Goal: Information Seeking & Learning: Understand process/instructions

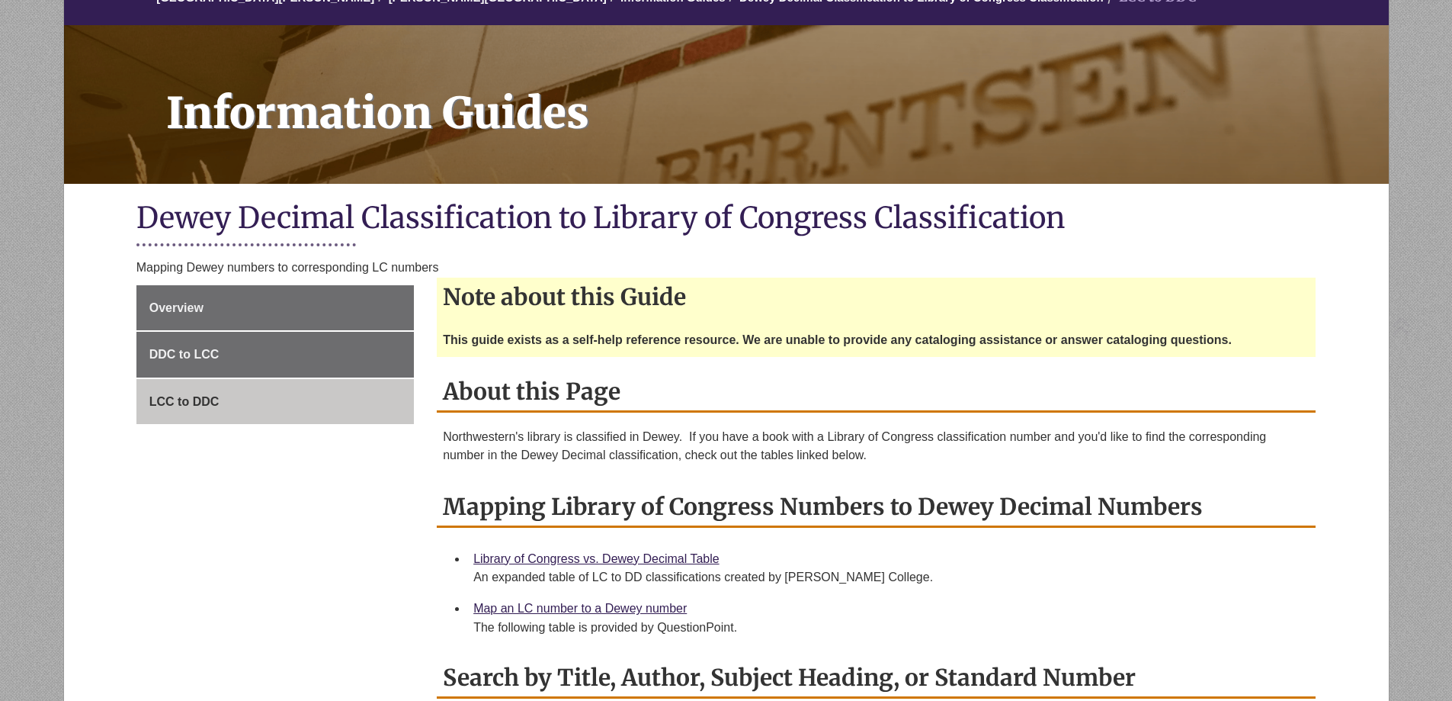
scroll to position [229, 0]
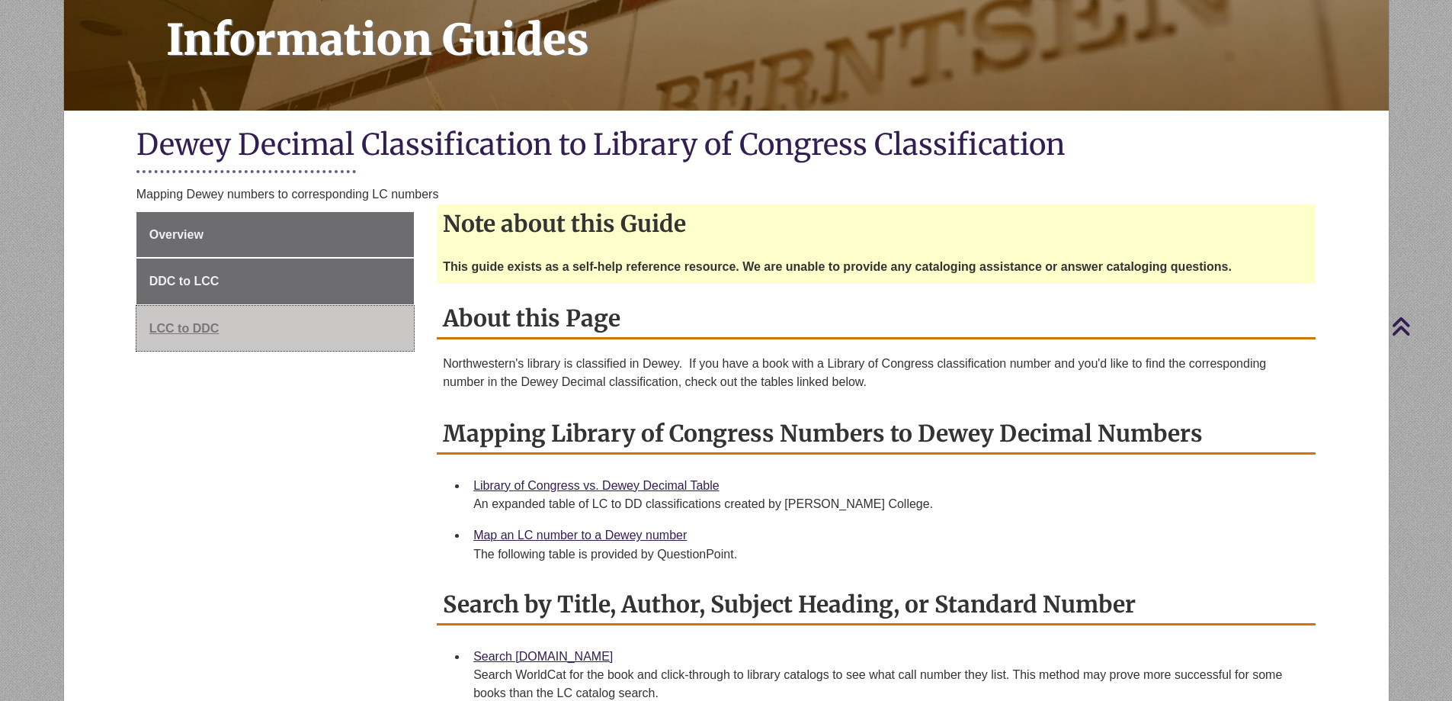
click at [163, 327] on span "LCC to DDC" at bounding box center [184, 328] width 70 height 13
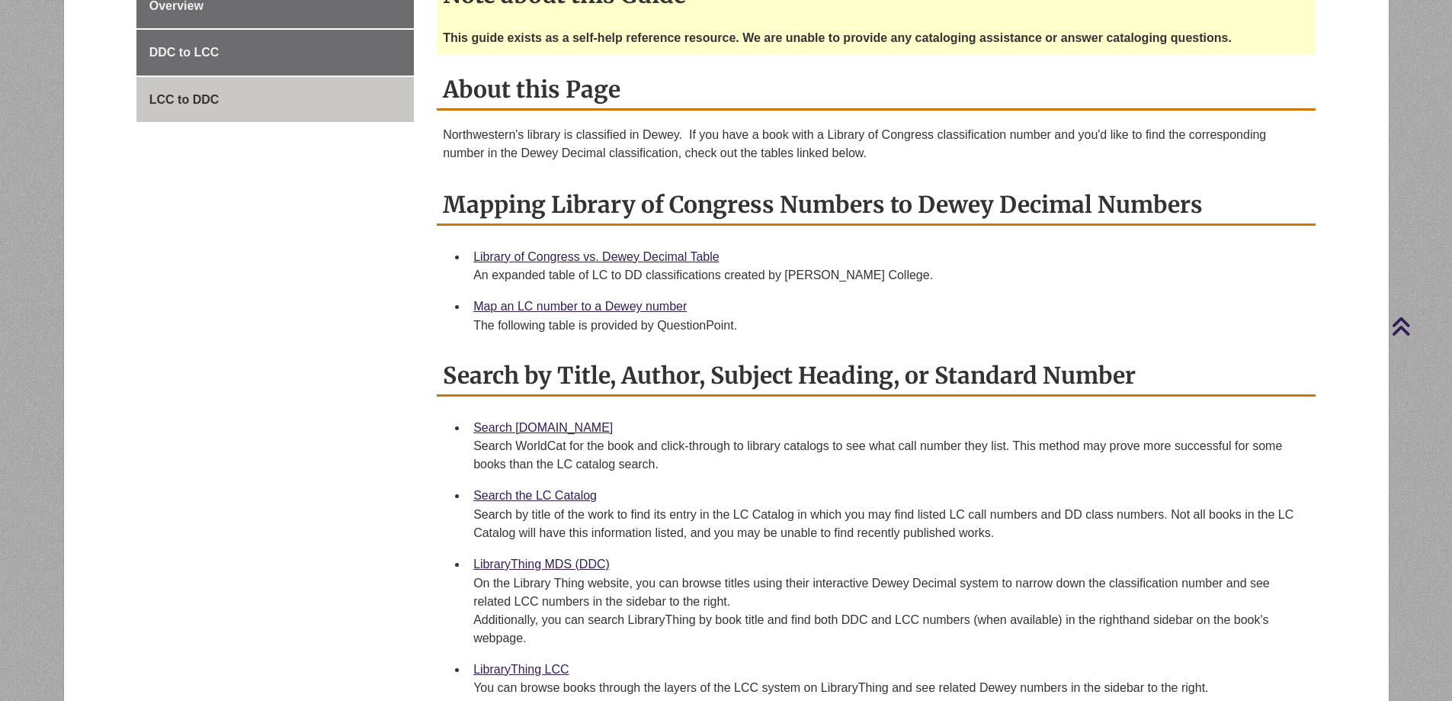
scroll to position [152, 0]
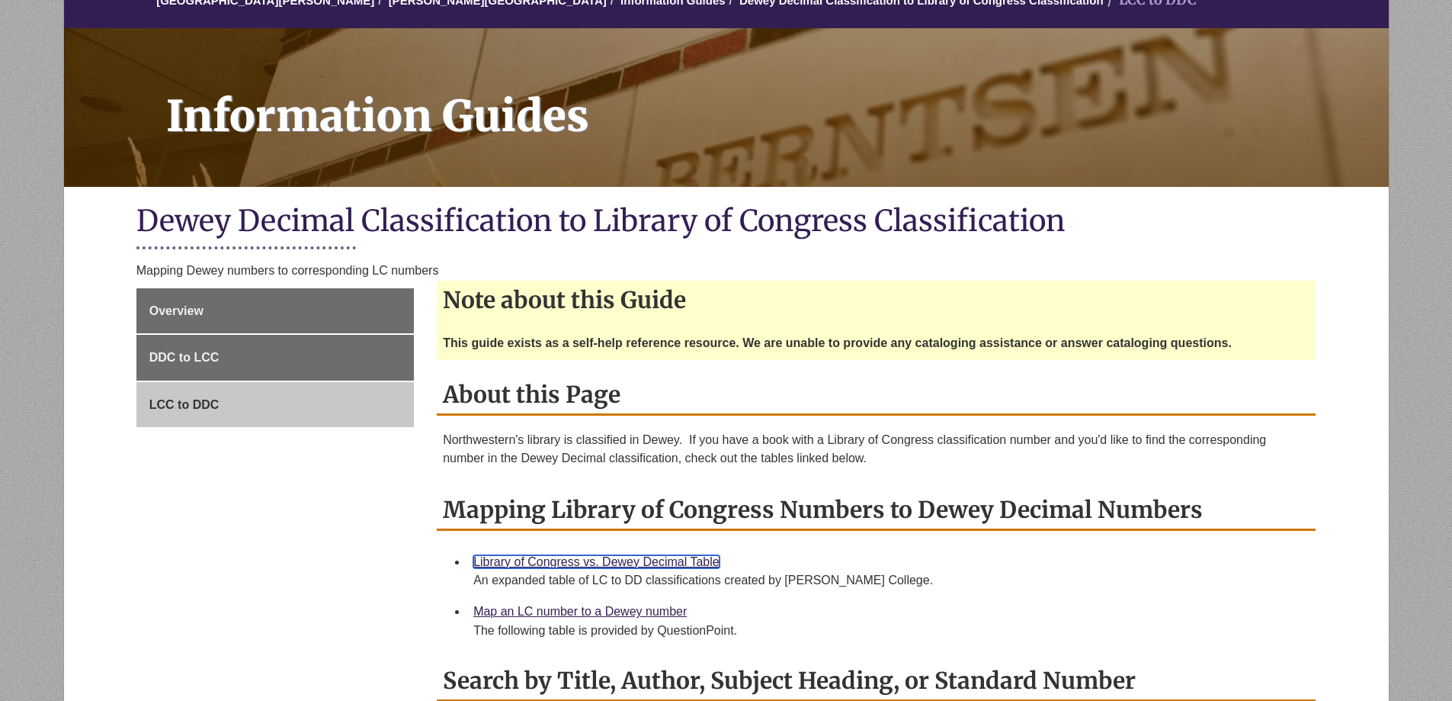
click at [695, 560] on link "Library of Congress vs. Dewey Decimal Table" at bounding box center [596, 561] width 246 height 13
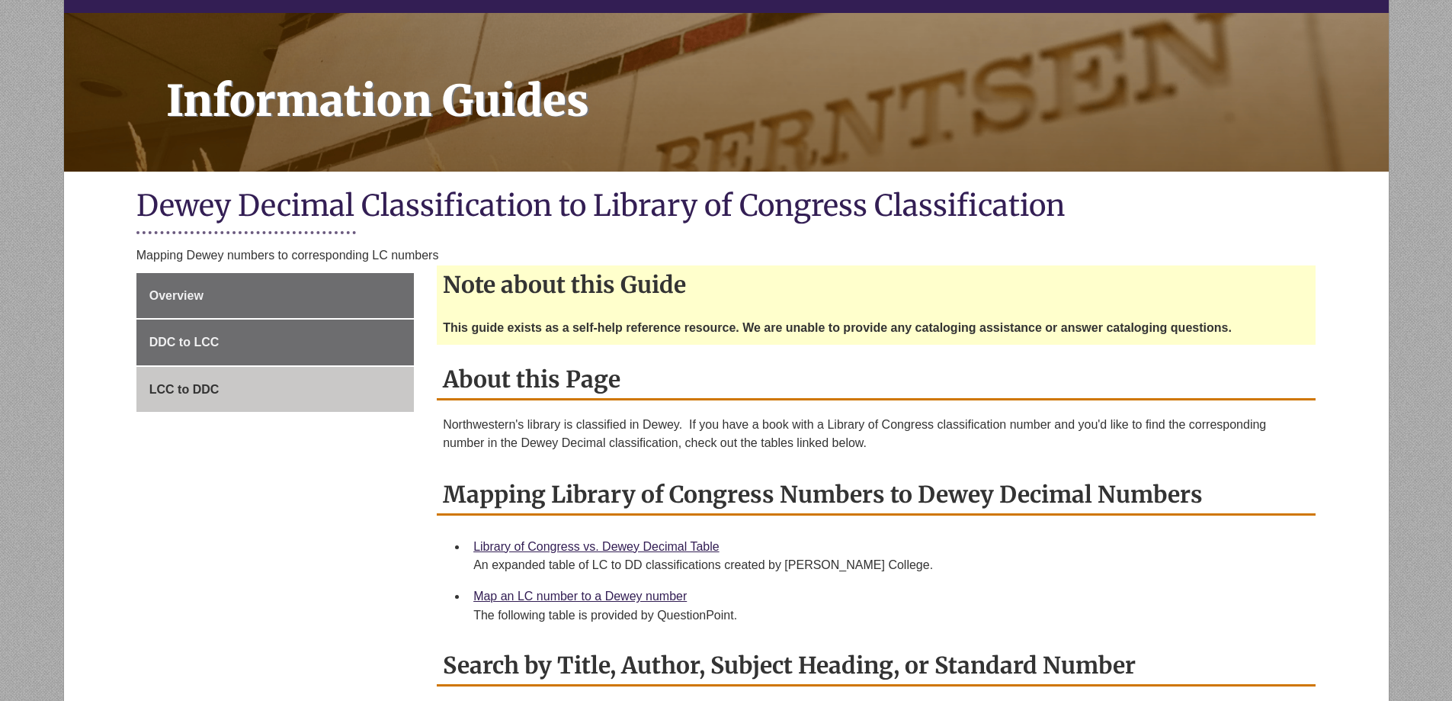
scroll to position [229, 0]
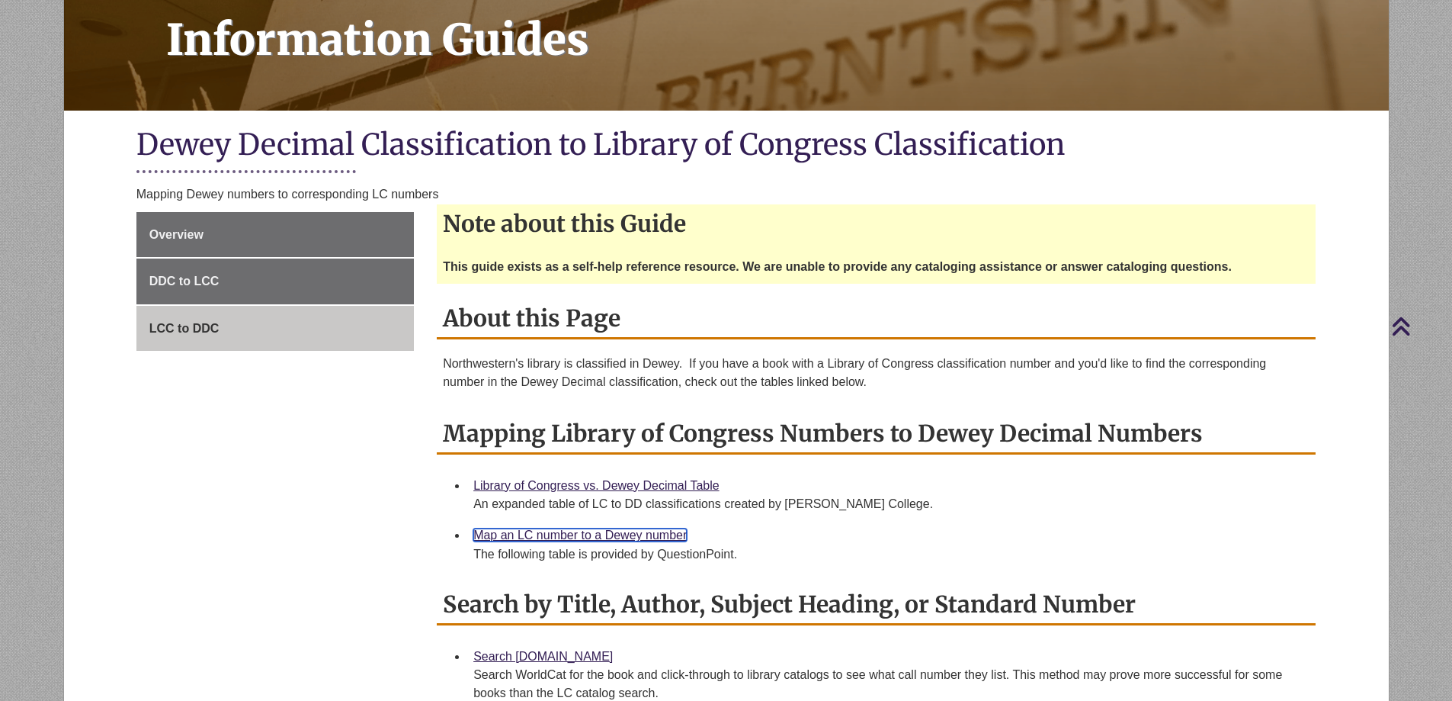
click at [580, 534] on link "Map an LC number to a Dewey number" at bounding box center [579, 534] width 213 height 13
